Goal: Task Accomplishment & Management: Use online tool/utility

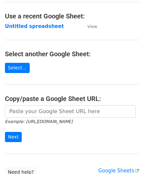
scroll to position [33, 0]
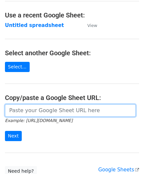
click at [35, 111] on input "url" at bounding box center [70, 110] width 131 height 13
paste input "[URL][DOMAIN_NAME]"
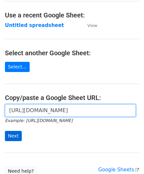
type input "[URL][DOMAIN_NAME]"
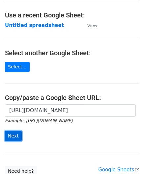
click at [14, 132] on input "Next" at bounding box center [13, 136] width 17 height 10
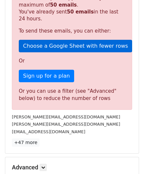
scroll to position [197, 0]
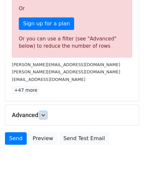
click at [45, 114] on icon at bounding box center [43, 115] width 4 height 4
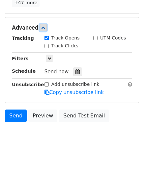
scroll to position [286, 0]
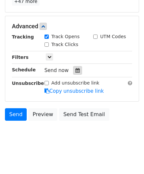
click at [75, 68] on icon at bounding box center [77, 70] width 4 height 5
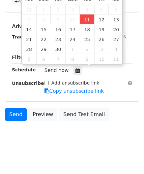
type input "[DATE] 12:00"
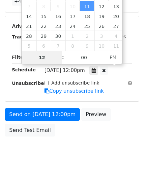
paste input "8"
type input "8"
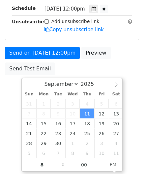
type input "[DATE] 20:00"
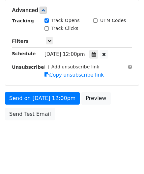
click at [138, 106] on html "New Campaign Daily emails left: 0 Google Sheet: Untitled spreadsheet Variables …" at bounding box center [72, 21] width 144 height 310
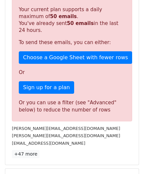
scroll to position [302, 0]
